Goal: Task Accomplishment & Management: Manage account settings

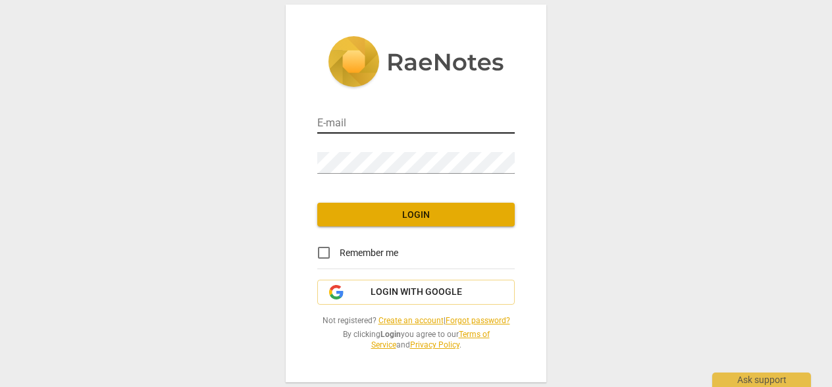
click at [401, 122] on input "email" at bounding box center [415, 124] width 197 height 19
type input "[PERSON_NAME][EMAIL_ADDRESS][DOMAIN_NAME]"
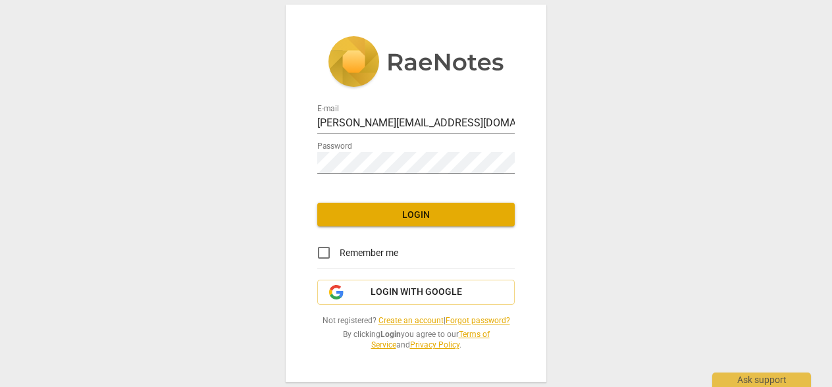
click at [438, 218] on span "Login" at bounding box center [416, 215] width 176 height 13
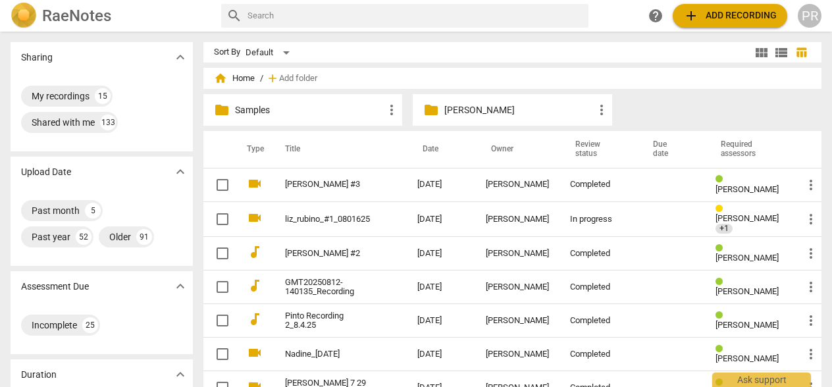
click at [808, 18] on div "PR" at bounding box center [810, 16] width 24 height 24
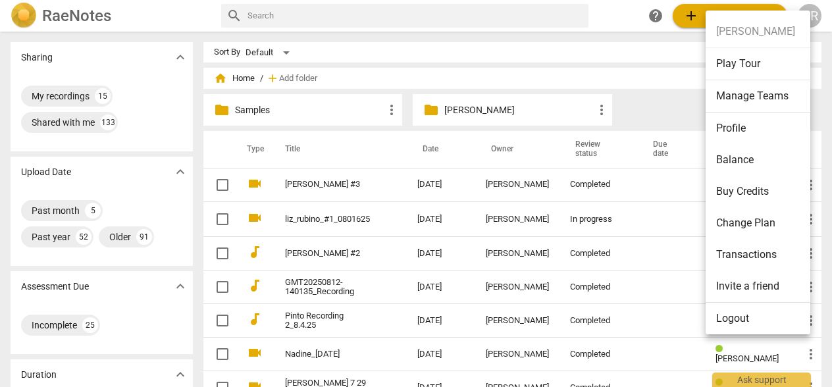
click at [764, 92] on li "Manage Teams" at bounding box center [759, 96] width 109 height 32
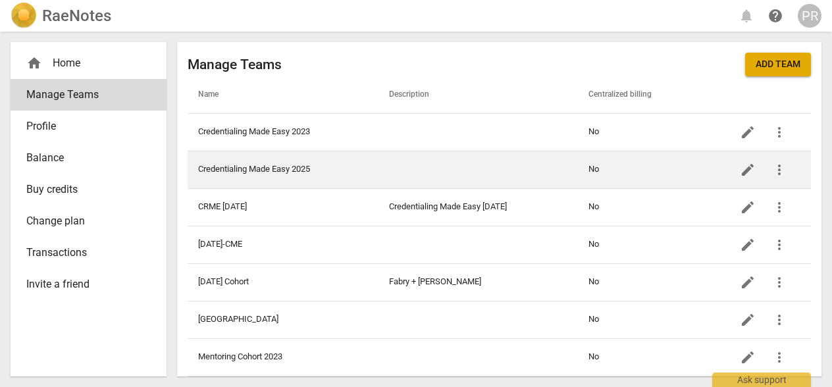
click at [509, 174] on td at bounding box center [477, 170] width 199 height 38
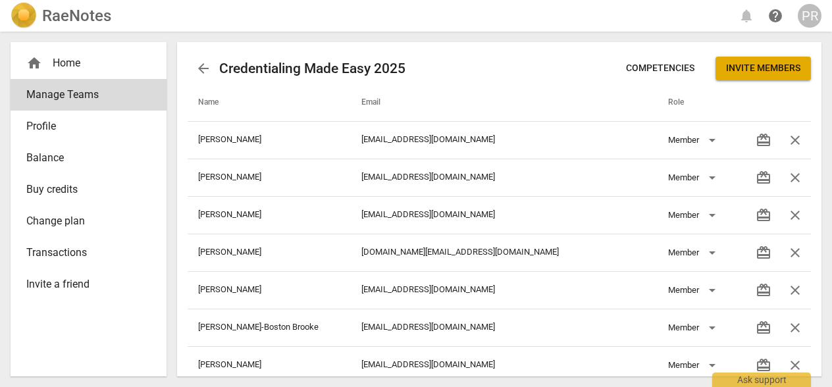
click at [90, 68] on div "home Home" at bounding box center [83, 63] width 114 height 16
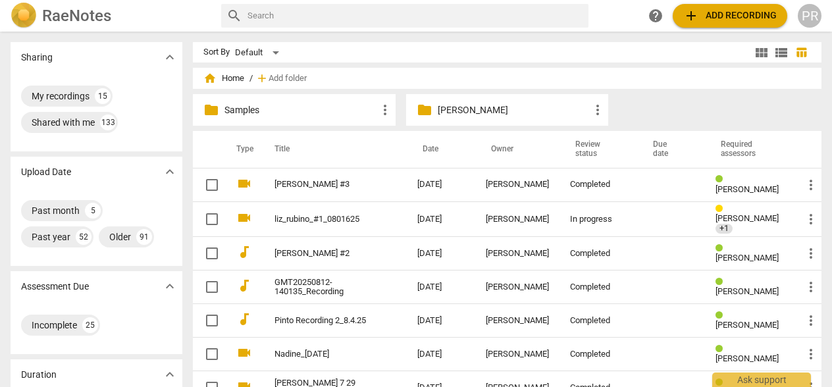
click at [311, 105] on p "Samples" at bounding box center [300, 110] width 153 height 14
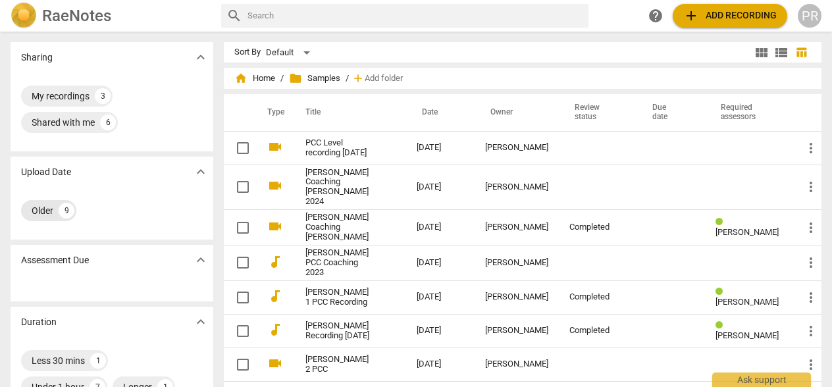
click at [51, 213] on div "Older" at bounding box center [43, 210] width 22 height 13
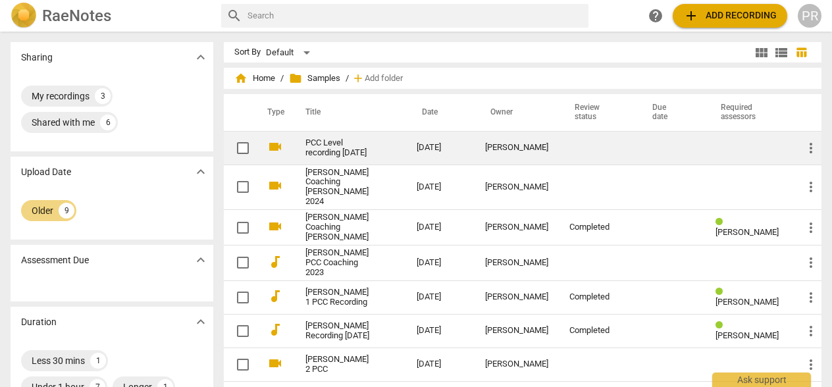
click at [309, 158] on link "PCC Level recording [DATE]" at bounding box center [337, 148] width 64 height 20
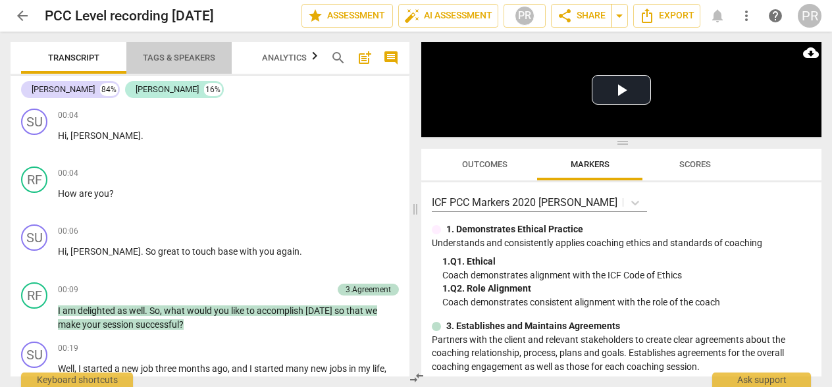
click at [215, 61] on span "Tags & Speakers" at bounding box center [179, 58] width 72 height 10
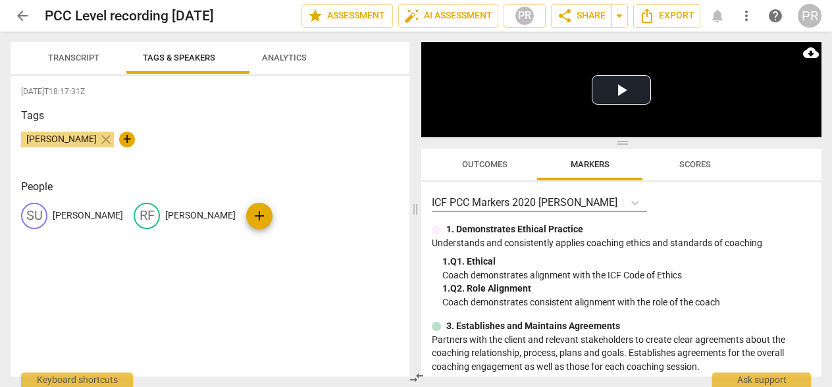
click at [22, 17] on span "arrow_back" at bounding box center [22, 16] width 16 height 16
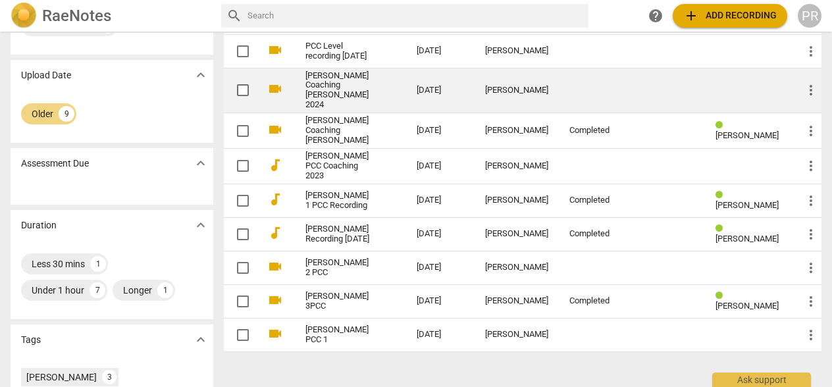
scroll to position [103, 0]
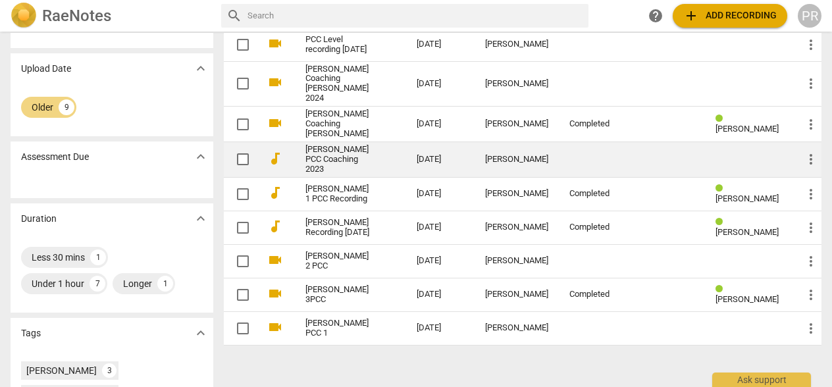
click at [500, 165] on div "[PERSON_NAME]" at bounding box center [516, 160] width 63 height 10
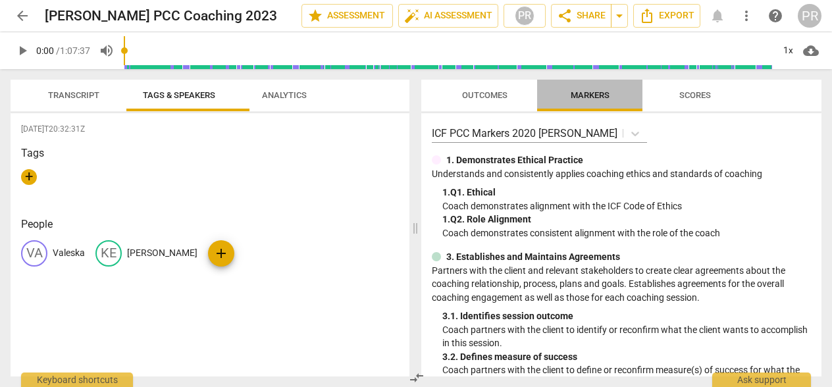
click at [578, 91] on span "Markers" at bounding box center [590, 95] width 39 height 10
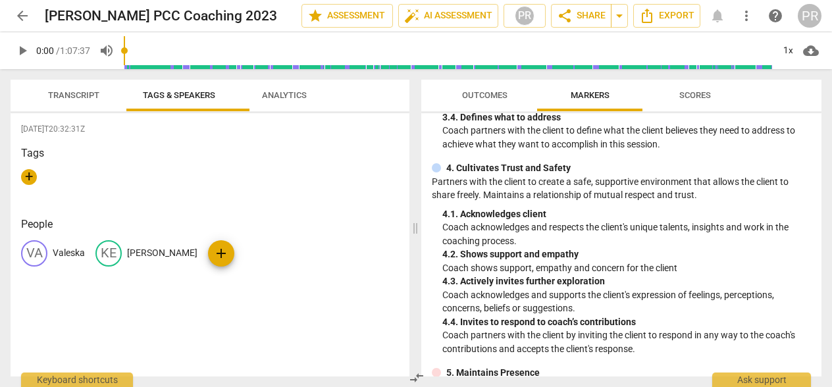
scroll to position [314, 0]
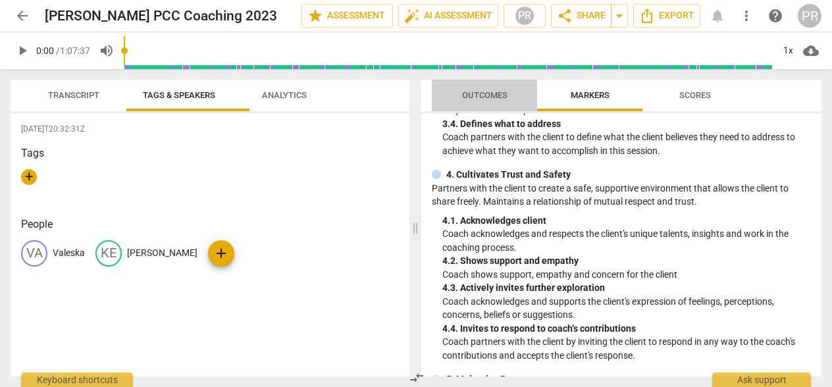
click at [507, 94] on span "Outcomes" at bounding box center [484, 95] width 45 height 10
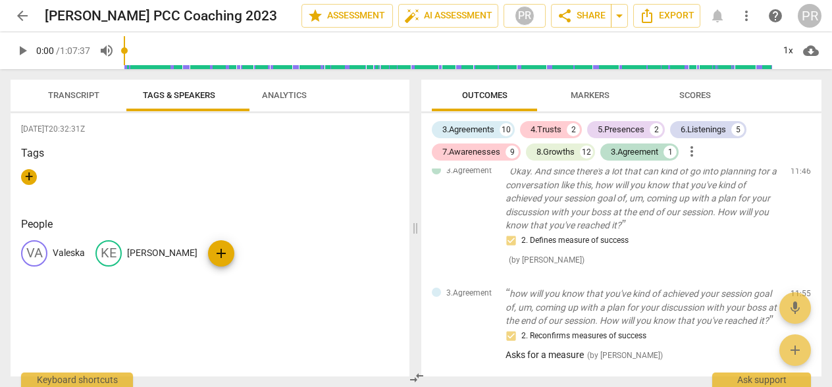
scroll to position [607, 0]
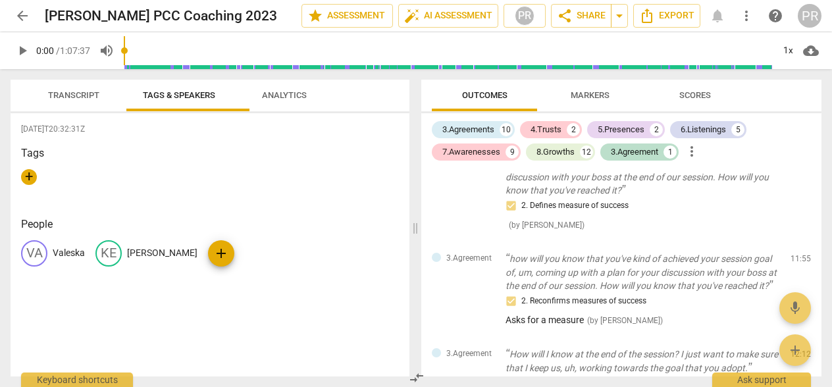
click at [69, 260] on p "Valeska" at bounding box center [69, 253] width 32 height 14
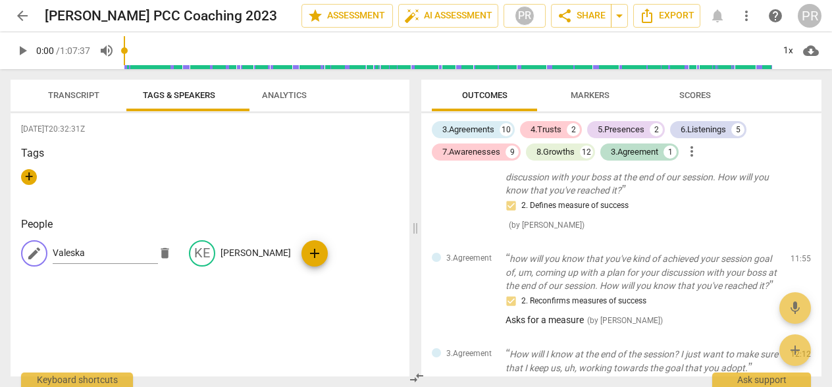
click at [466, 60] on span "3.Agreement" at bounding box center [468, 54] width 45 height 11
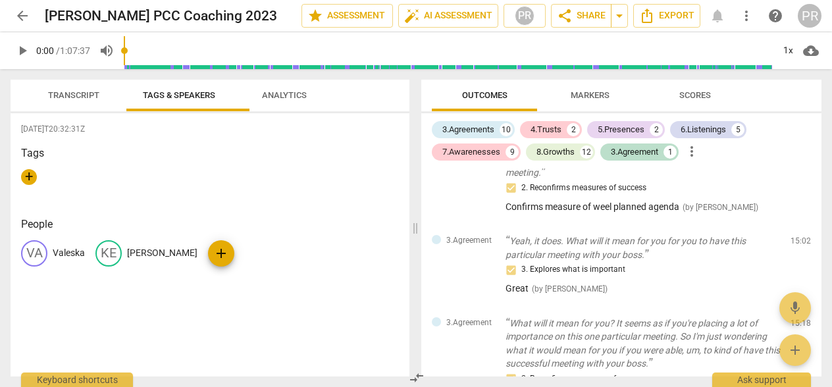
scroll to position [888, 0]
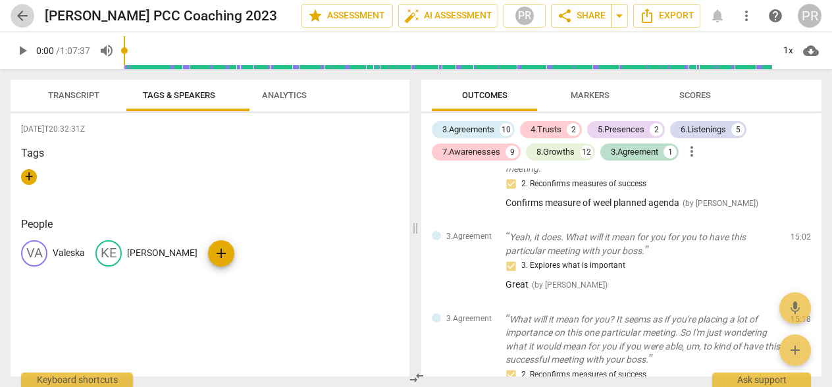
click at [21, 16] on span "arrow_back" at bounding box center [22, 16] width 16 height 16
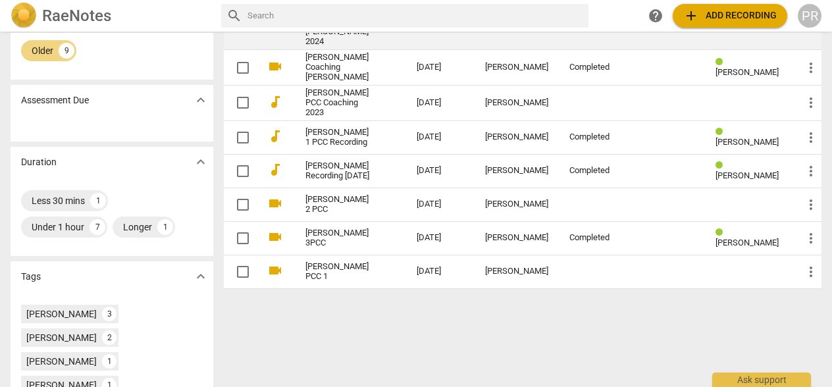
scroll to position [263, 0]
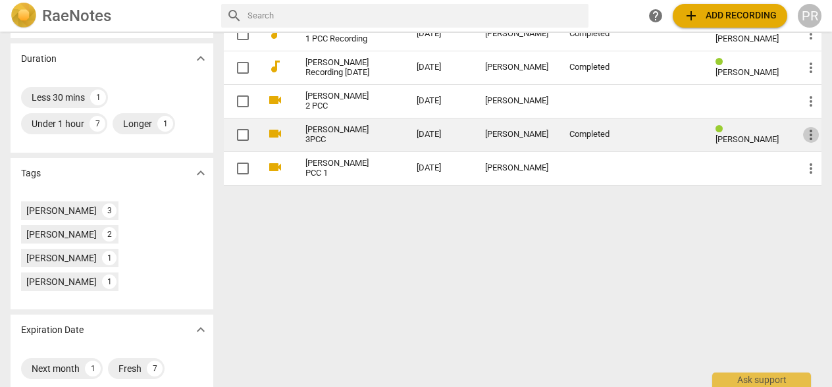
click at [806, 143] on span "more_vert" at bounding box center [811, 135] width 16 height 16
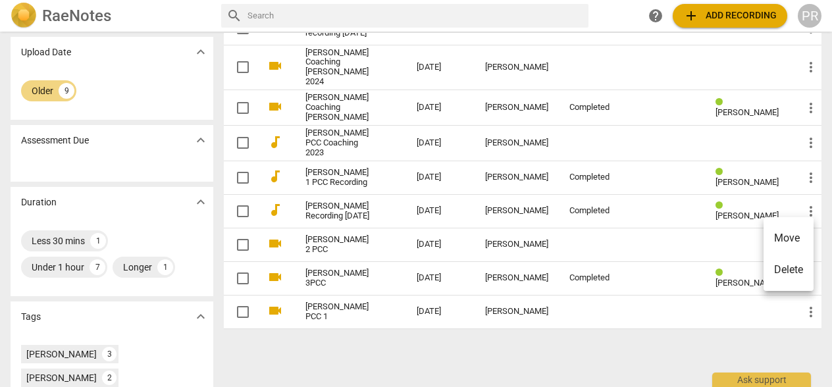
click at [614, 315] on div at bounding box center [416, 193] width 832 height 387
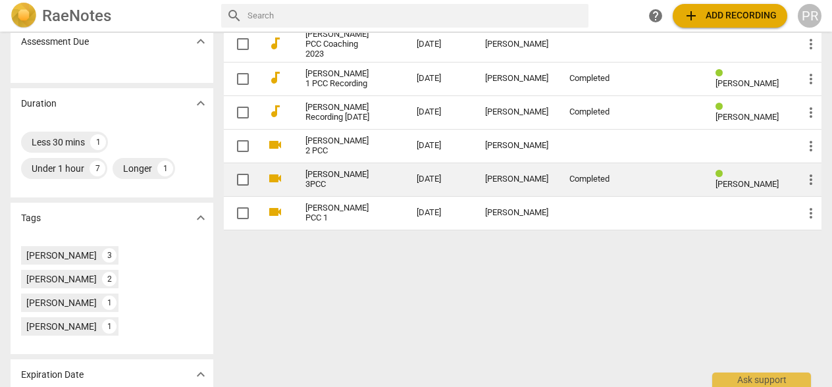
scroll to position [222, 0]
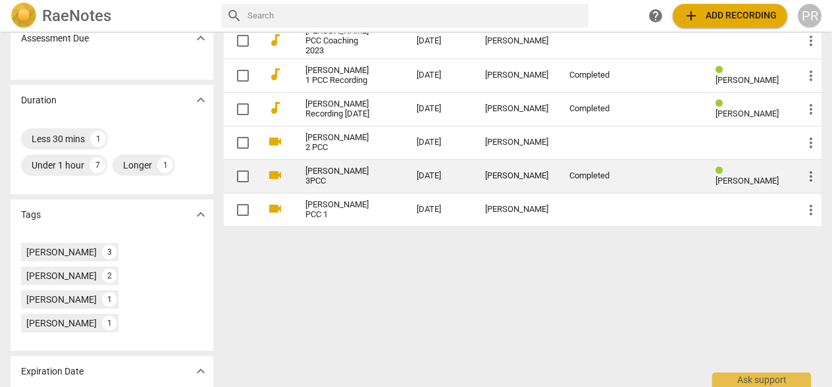
click at [229, 184] on input "checkbox" at bounding box center [243, 176] width 28 height 16
checkbox input "false"
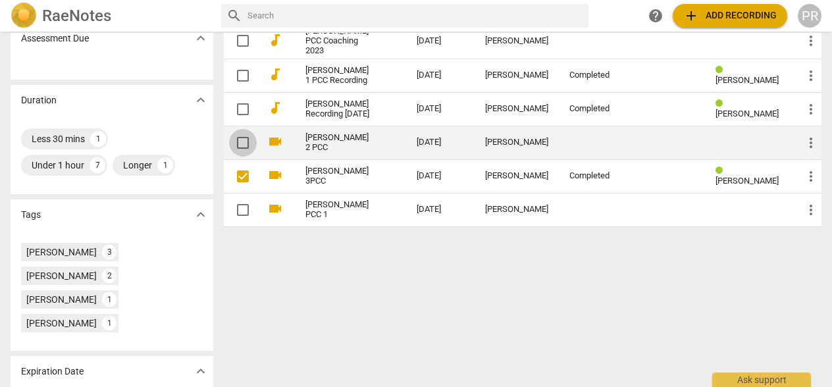
click at [229, 151] on input "checkbox" at bounding box center [243, 143] width 28 height 16
click at [804, 151] on span "more_vert" at bounding box center [811, 143] width 16 height 16
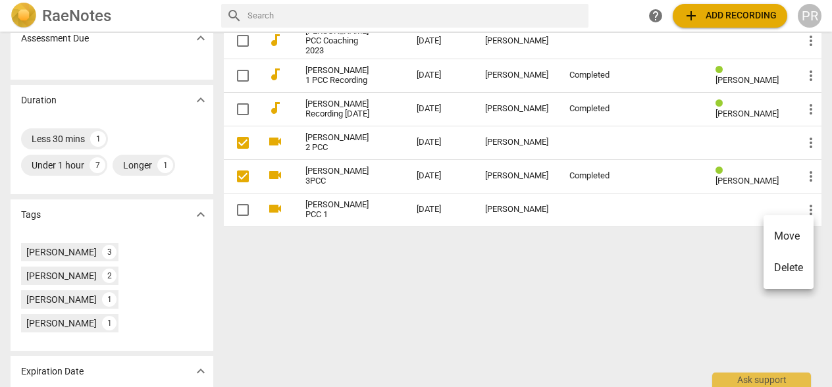
click at [746, 315] on div at bounding box center [416, 193] width 832 height 387
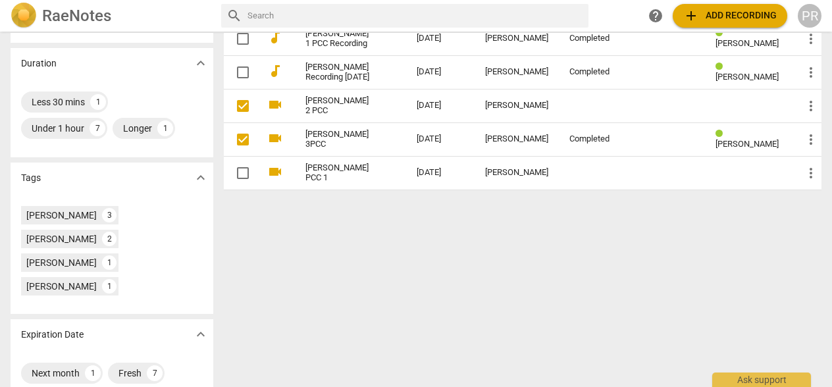
scroll to position [279, 0]
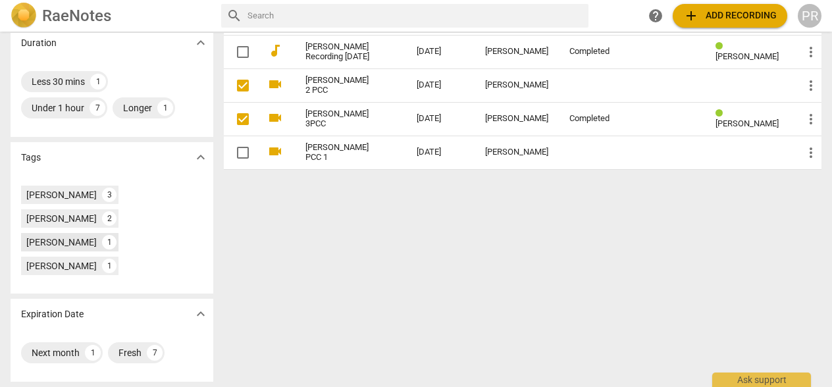
click at [102, 240] on div "1" at bounding box center [109, 242] width 14 height 14
checkbox input "true"
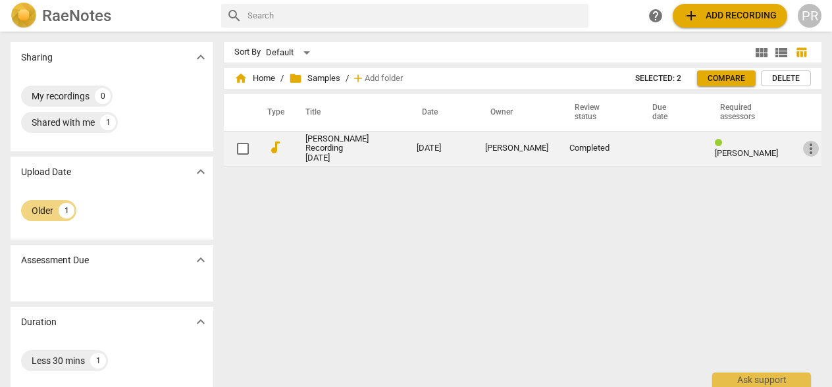
click at [807, 149] on span "more_vert" at bounding box center [811, 149] width 16 height 16
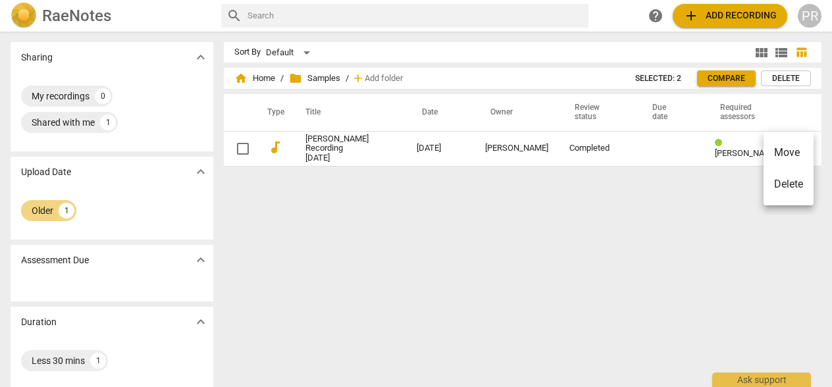
click at [782, 149] on li "Move" at bounding box center [788, 153] width 50 height 32
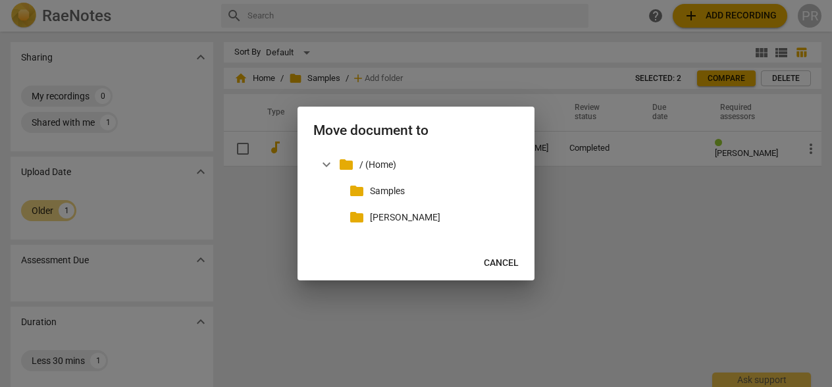
click at [501, 263] on span "Cancel" at bounding box center [501, 263] width 35 height 13
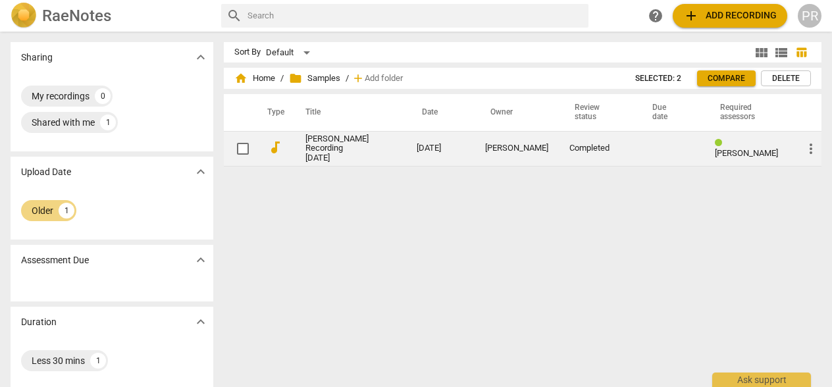
click at [230, 152] on input "checkbox" at bounding box center [243, 149] width 28 height 16
click at [807, 148] on span "more_vert" at bounding box center [811, 149] width 16 height 16
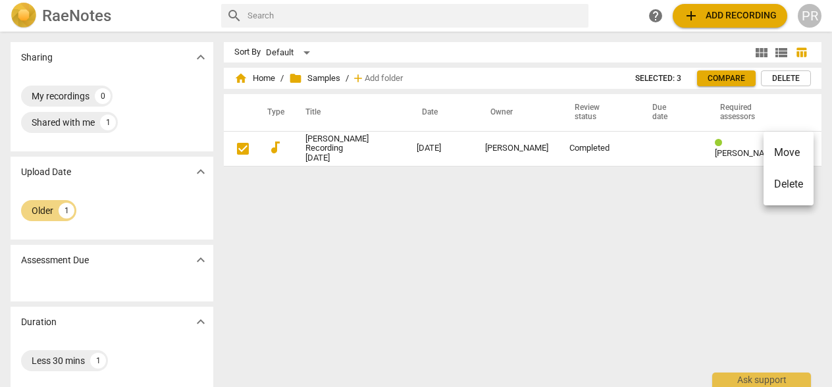
click at [88, 95] on div at bounding box center [416, 193] width 832 height 387
click at [80, 124] on div "Shared with me" at bounding box center [63, 122] width 63 height 13
checkbox input "true"
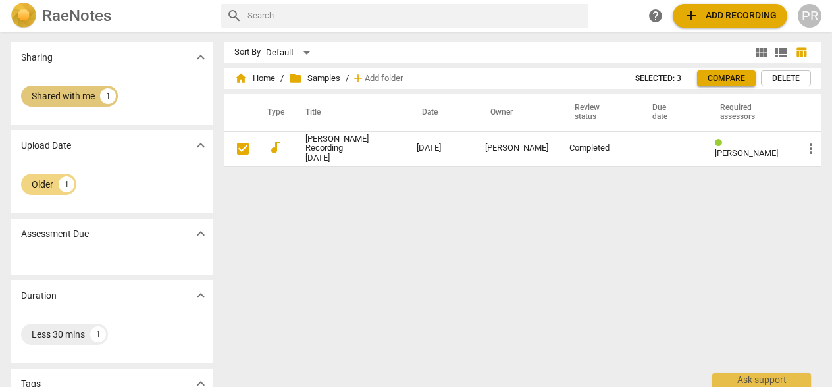
click at [80, 100] on div "Shared with me" at bounding box center [63, 96] width 63 height 13
